Goal: Information Seeking & Learning: Compare options

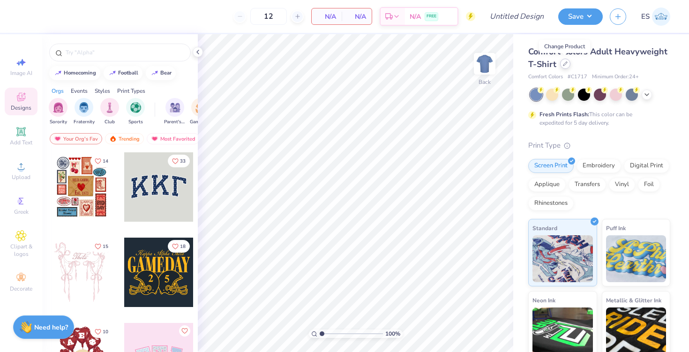
click at [563, 67] on div at bounding box center [565, 64] width 10 height 10
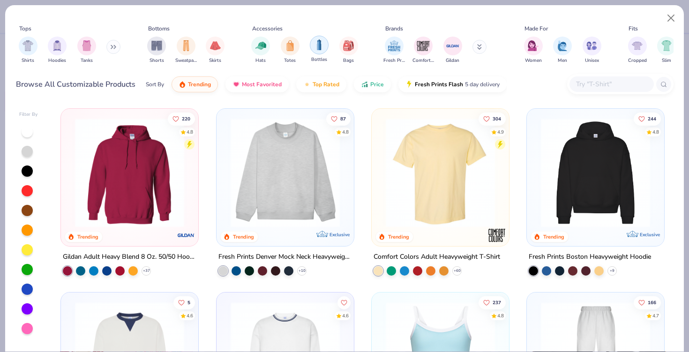
click at [315, 46] on img "filter for Bottles" at bounding box center [319, 44] width 10 height 11
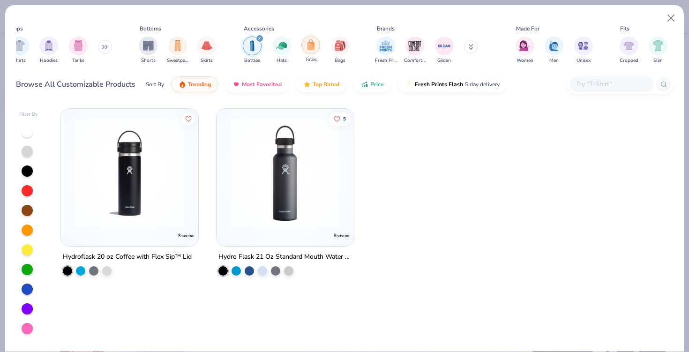
scroll to position [0, 9]
click at [474, 44] on button at bounding box center [471, 47] width 14 height 14
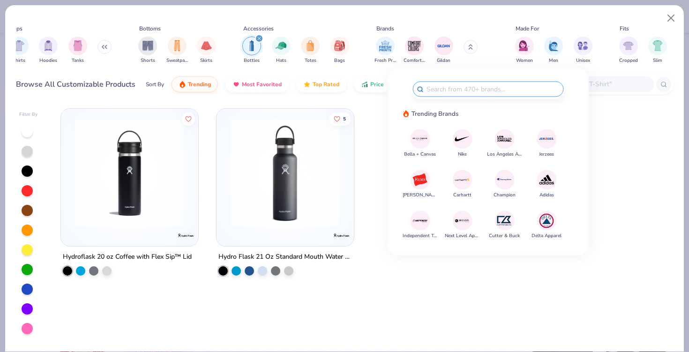
click at [257, 39] on icon "filter for Bottles" at bounding box center [259, 39] width 4 height 4
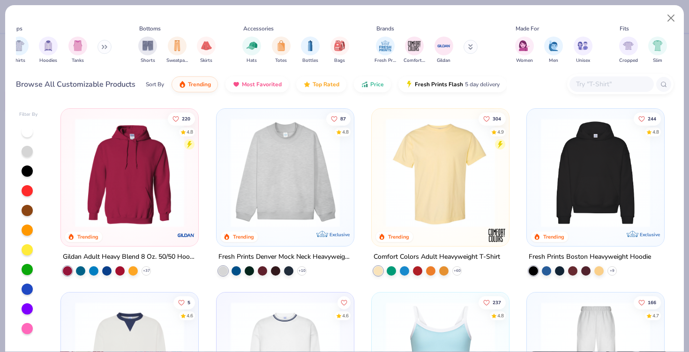
click at [476, 45] on button at bounding box center [471, 47] width 14 height 14
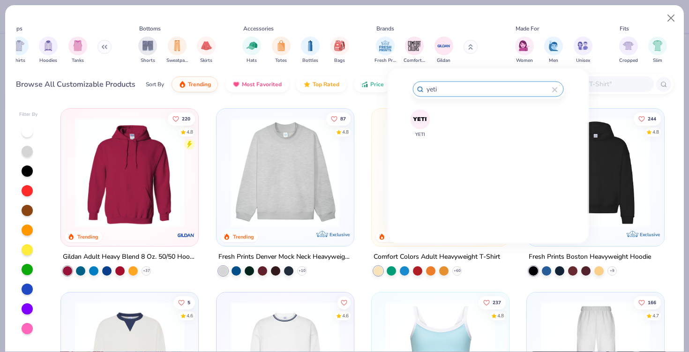
type input "yeti"
click at [409, 122] on div "YETI" at bounding box center [489, 168] width 172 height 119
click at [415, 122] on img at bounding box center [420, 119] width 16 height 16
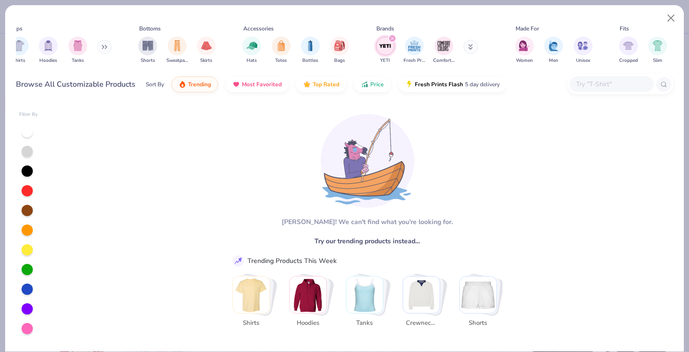
click at [394, 38] on icon "filter for YETI" at bounding box center [392, 39] width 4 height 4
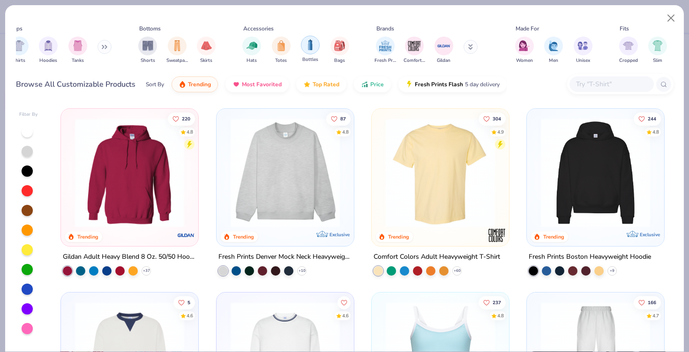
click at [302, 46] on div "filter for Bottles" at bounding box center [310, 45] width 19 height 19
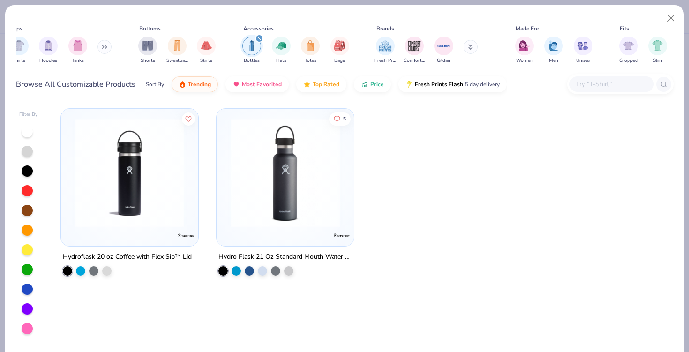
click at [154, 173] on img at bounding box center [129, 172] width 119 height 109
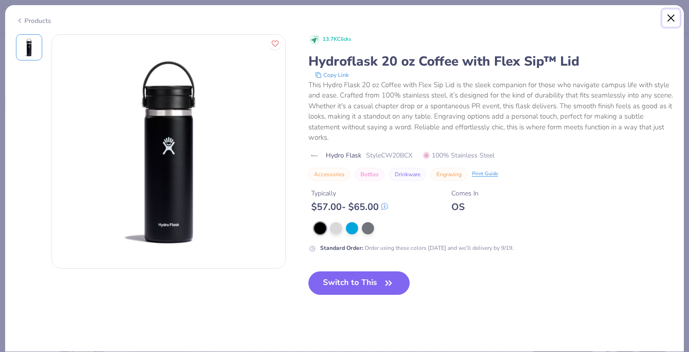
click at [670, 19] on button "Close" at bounding box center [671, 18] width 18 height 18
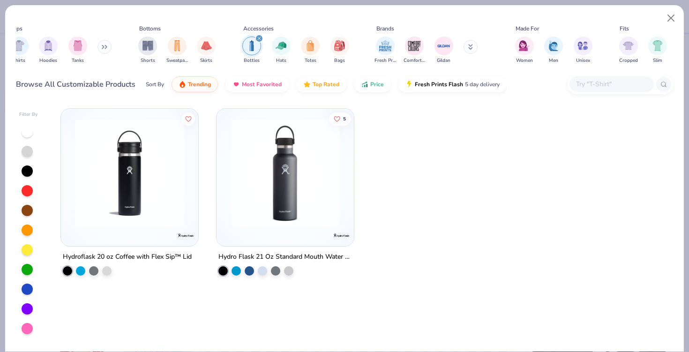
click at [260, 40] on icon "filter for Bottles" at bounding box center [259, 38] width 3 height 3
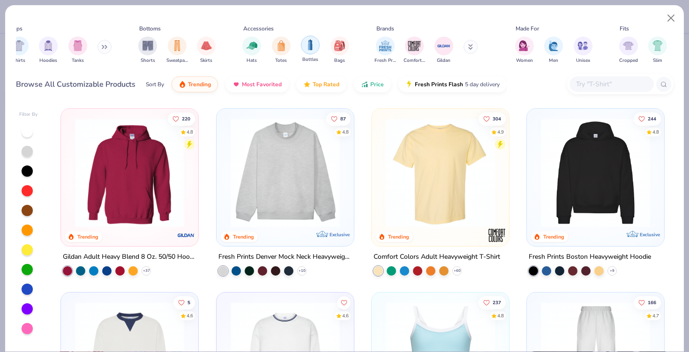
click at [304, 51] on div "filter for Bottles" at bounding box center [310, 45] width 19 height 19
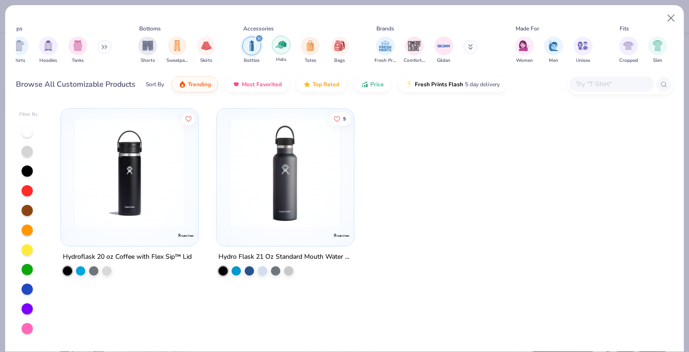
click at [278, 47] on img "filter for Hats" at bounding box center [281, 44] width 11 height 11
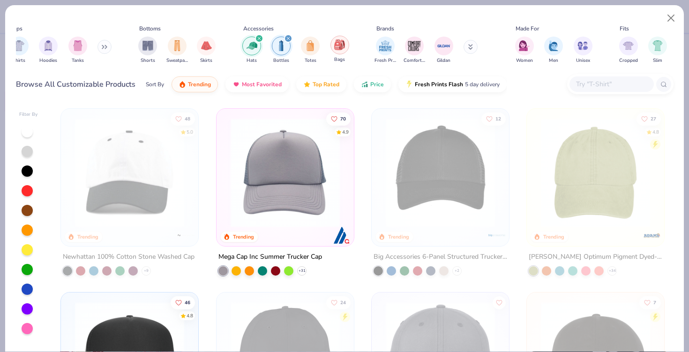
click at [337, 48] on img "filter for Bags" at bounding box center [339, 44] width 10 height 11
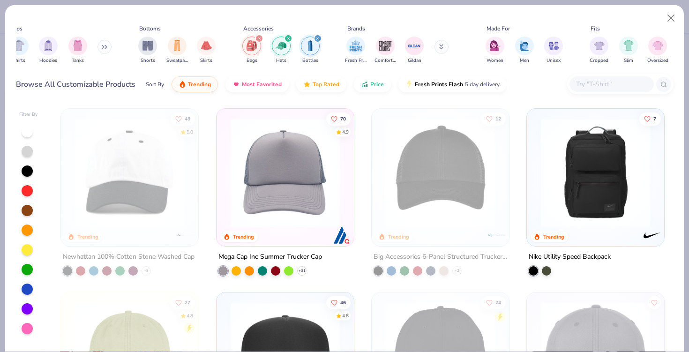
click at [286, 38] on icon "filter for Hats" at bounding box center [288, 39] width 4 height 4
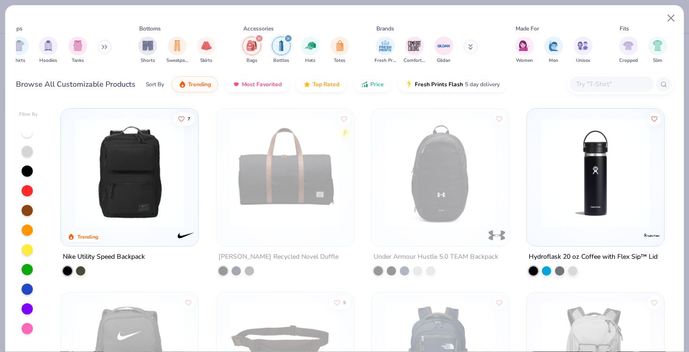
click at [260, 39] on icon "filter for Bags" at bounding box center [259, 39] width 4 height 4
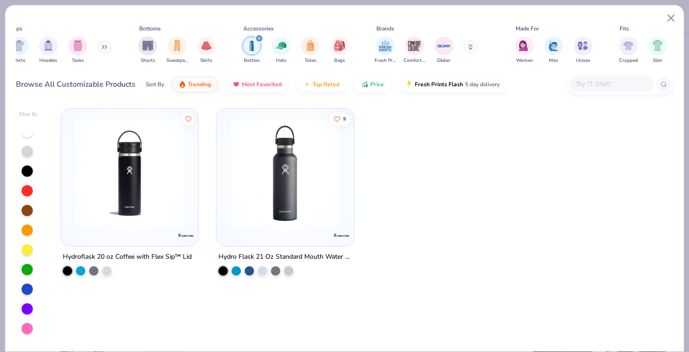
click at [260, 39] on icon "filter for Bottles" at bounding box center [259, 39] width 4 height 4
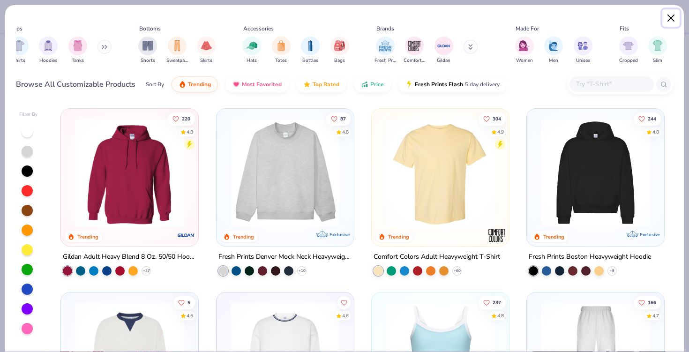
click at [672, 15] on button "Close" at bounding box center [671, 18] width 18 height 18
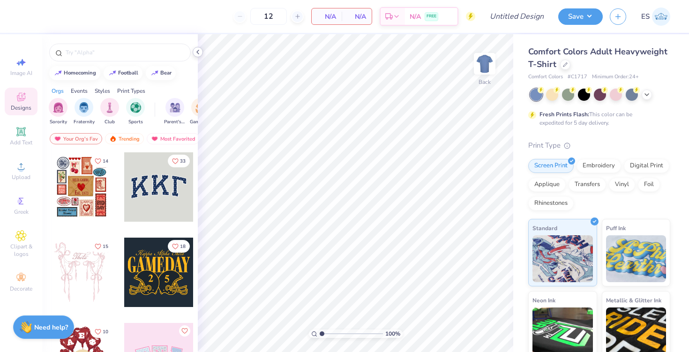
click at [199, 49] on icon at bounding box center [198, 52] width 8 height 8
